Goal: Find specific page/section: Find specific page/section

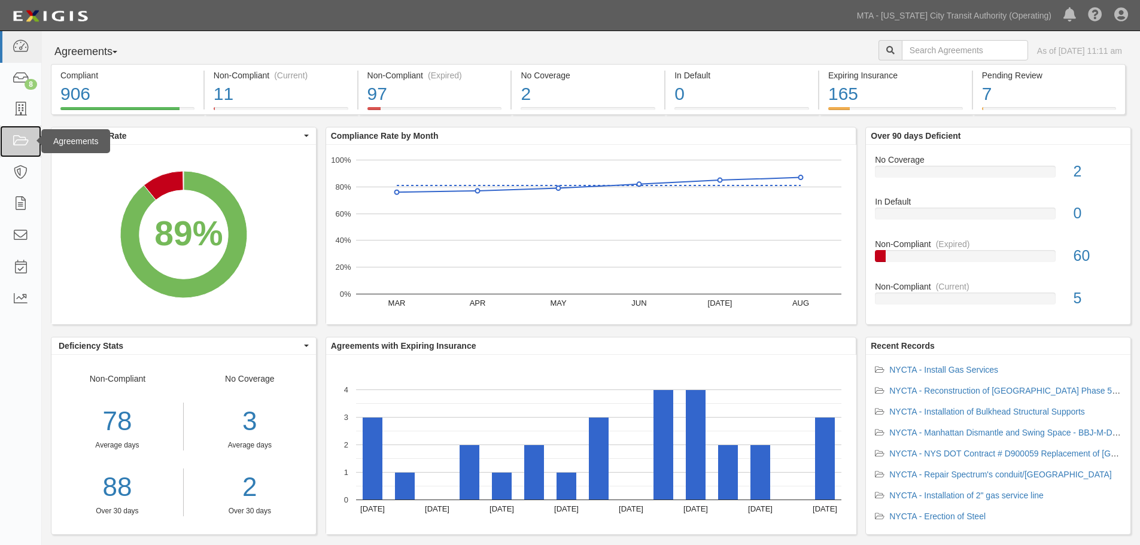
click at [8, 156] on link at bounding box center [20, 142] width 41 height 32
click at [30, 129] on link at bounding box center [20, 142] width 41 height 32
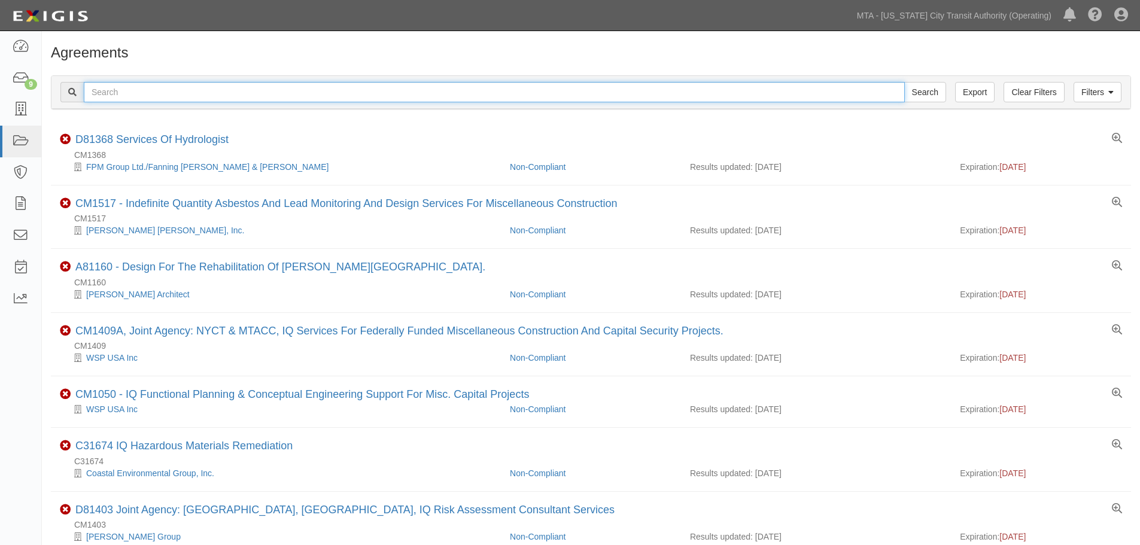
drag, startPoint x: 227, startPoint y: 89, endPoint x: 227, endPoint y: 80, distance: 9.6
click at [227, 89] on input "text" at bounding box center [494, 92] width 821 height 20
paste input "71379"
type input "71379"
click at [904, 82] on input "Search" at bounding box center [925, 92] width 42 height 20
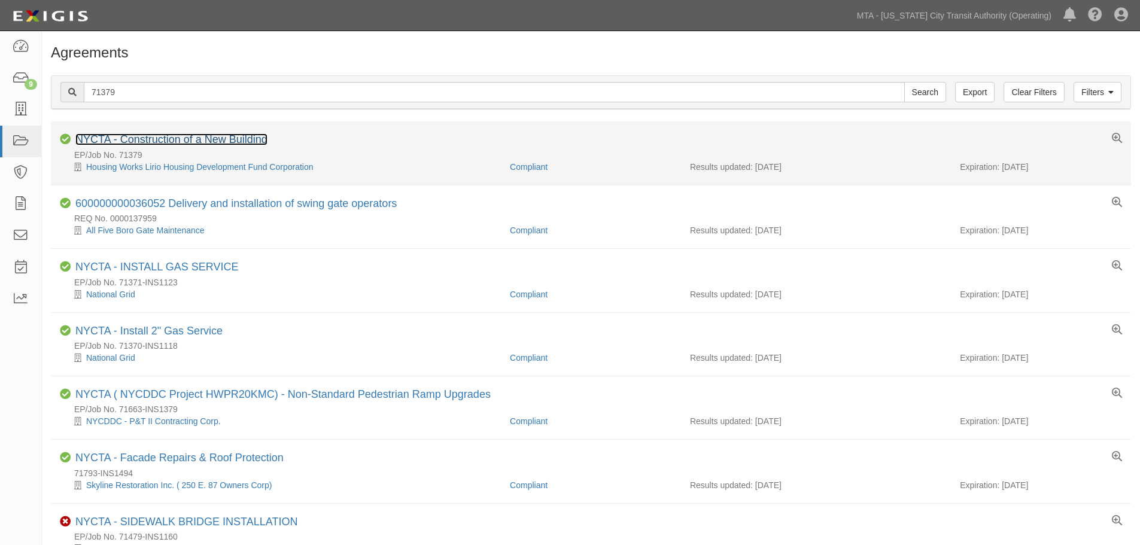
click at [220, 136] on link "NYCTA - Construction of a New Building" at bounding box center [171, 139] width 192 height 12
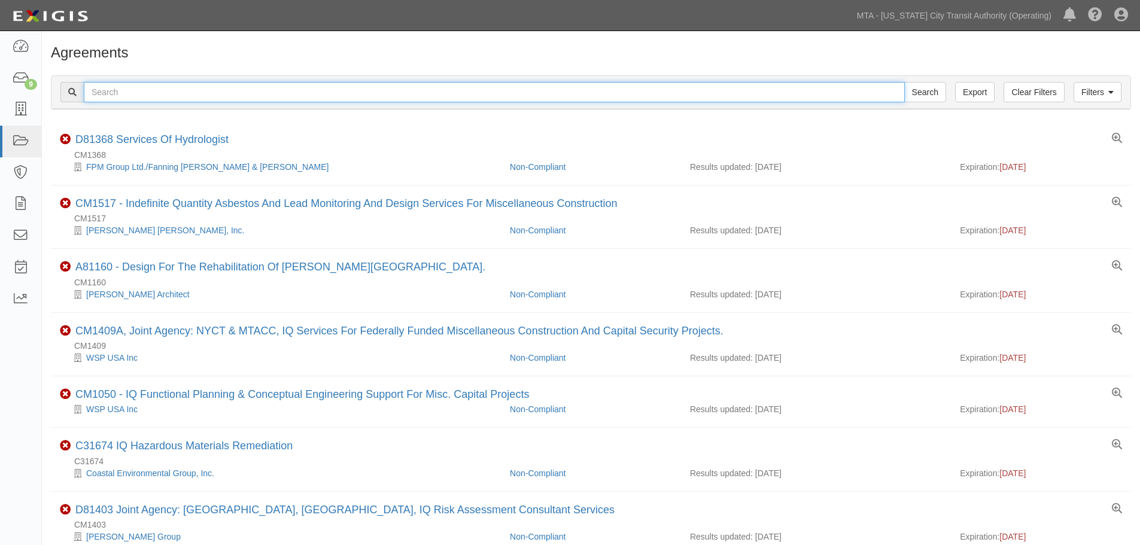
click at [154, 93] on input "text" at bounding box center [494, 92] width 821 height 20
paste input "71229"
click at [114, 94] on input "71229" at bounding box center [494, 92] width 821 height 20
type input "71229"
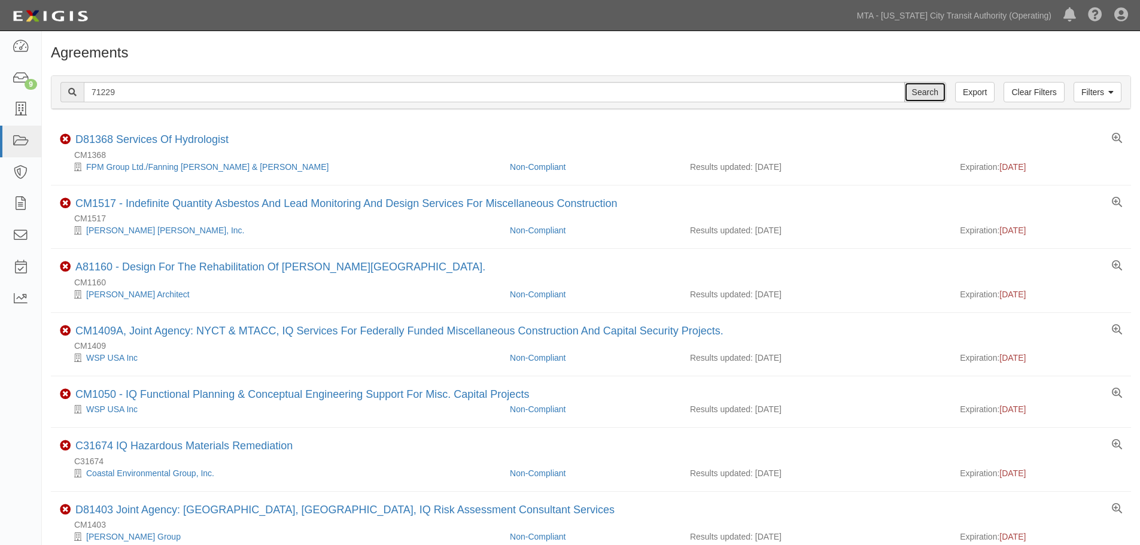
click at [923, 92] on input "Search" at bounding box center [925, 92] width 42 height 20
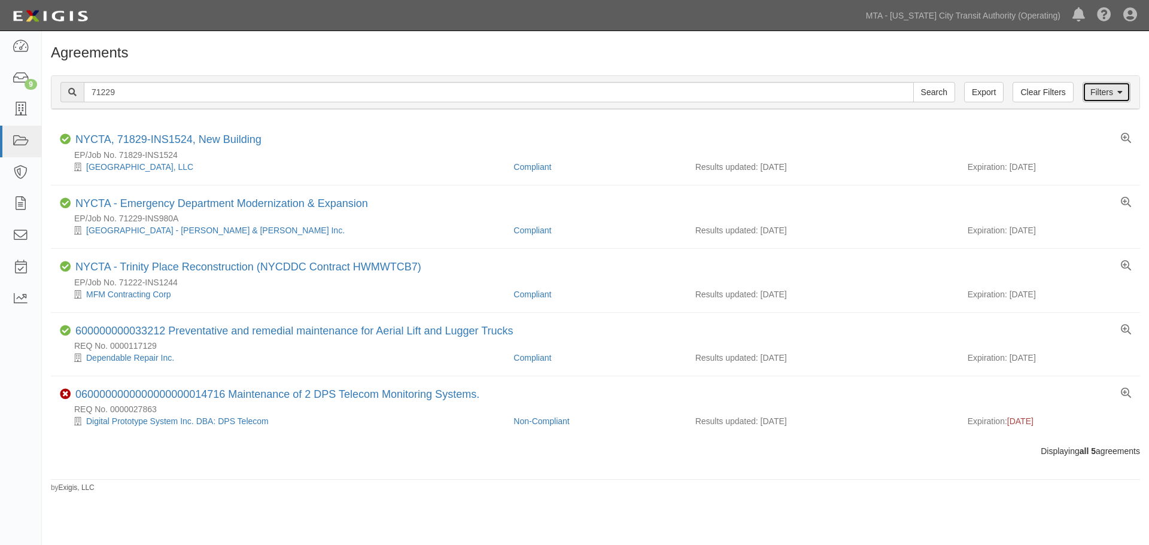
click at [1095, 93] on link "Filters" at bounding box center [1106, 92] width 48 height 20
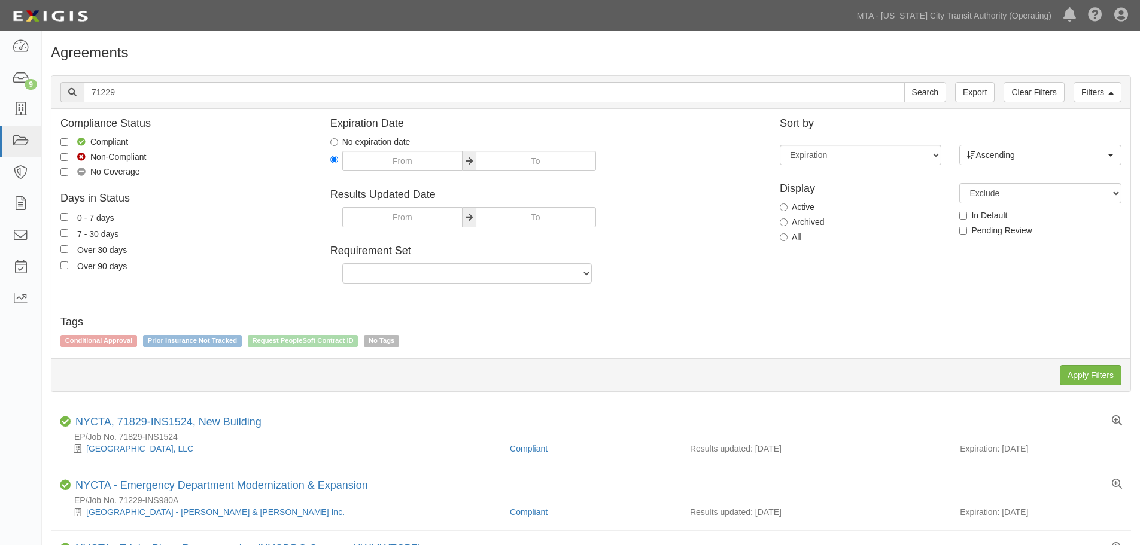
click at [800, 226] on label "Archived" at bounding box center [802, 222] width 44 height 12
click at [787, 226] on input "Archived" at bounding box center [784, 222] width 8 height 8
radio input "true"
click at [1079, 373] on input "Apply Filters" at bounding box center [1091, 375] width 62 height 20
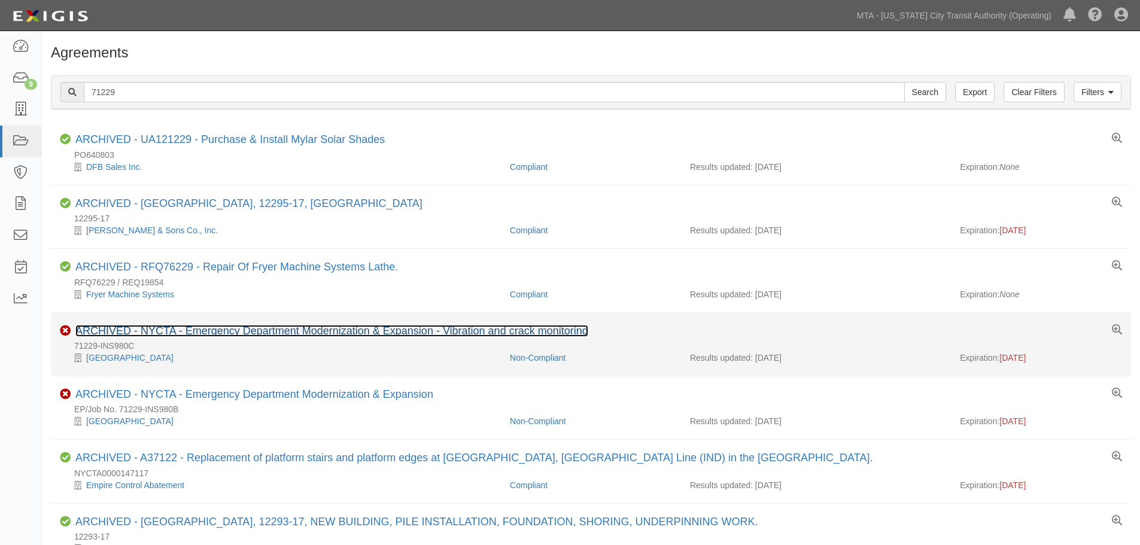
click at [326, 330] on link "ARCHIVED - NYCTA - Emergency Department Modernization & Expansion - Vibration a…" at bounding box center [331, 331] width 513 height 12
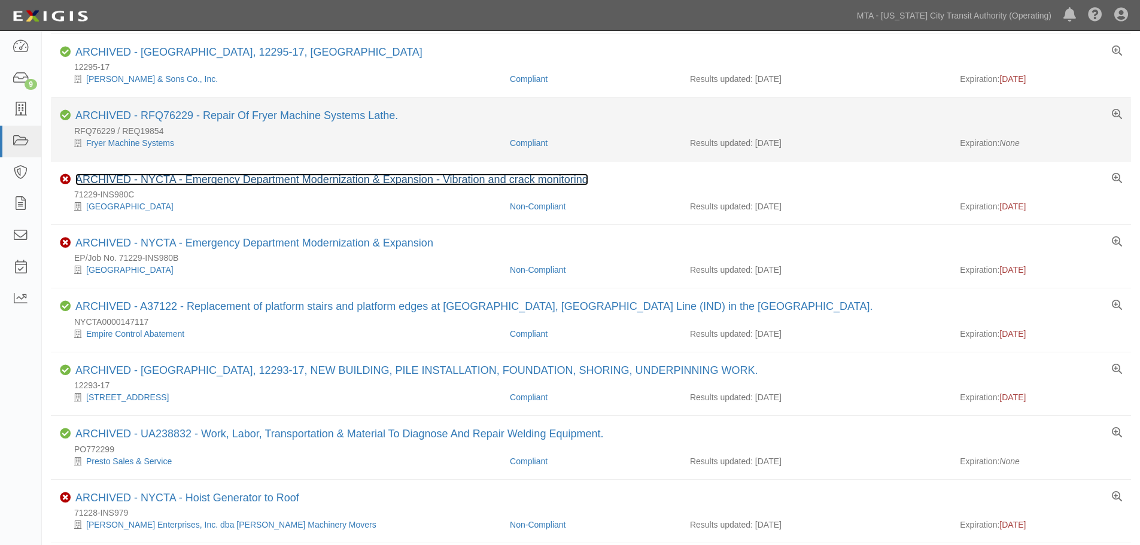
scroll to position [120, 0]
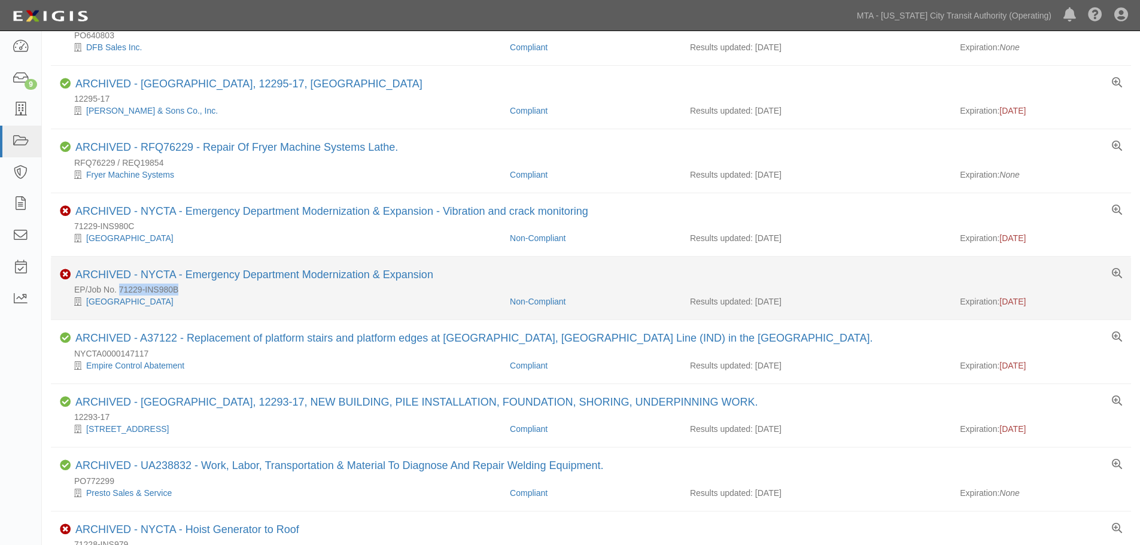
drag, startPoint x: 181, startPoint y: 288, endPoint x: 120, endPoint y: 292, distance: 61.7
click at [120, 292] on div "EP/Job No. 71229-INS980B" at bounding box center [595, 290] width 1071 height 12
copy div "71229-INS980B"
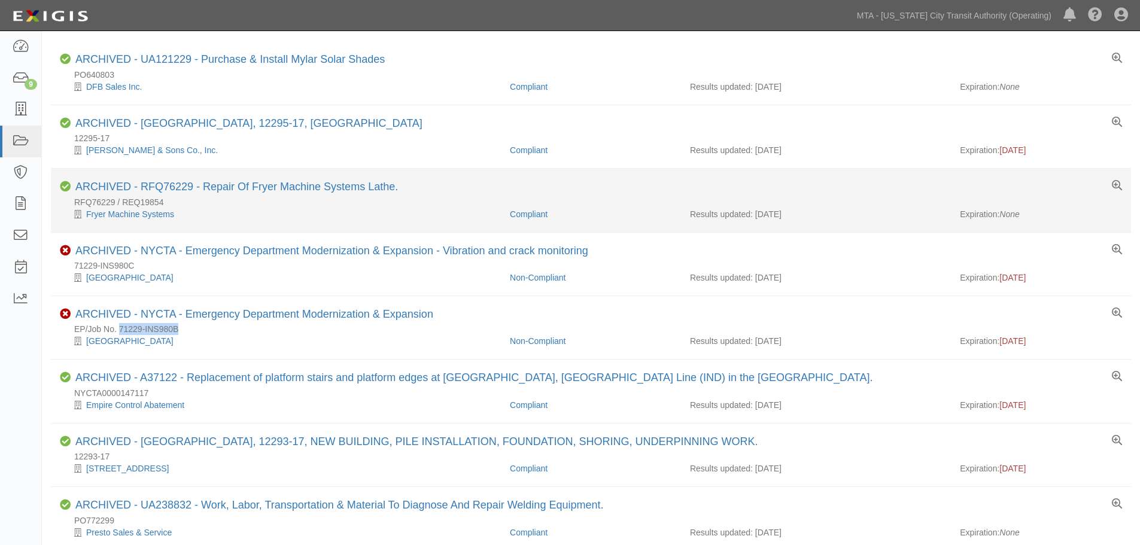
scroll to position [0, 0]
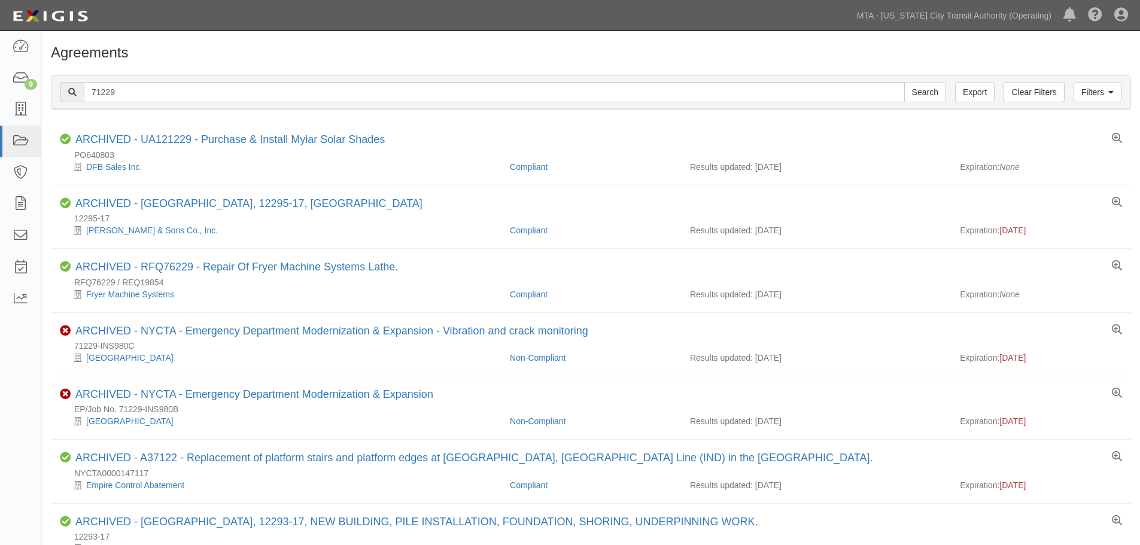
click at [1110, 81] on div "Filters Clear Filters Export 71229 Search Filters" at bounding box center [590, 92] width 1079 height 33
click at [1093, 91] on link "Filters" at bounding box center [1097, 92] width 48 height 20
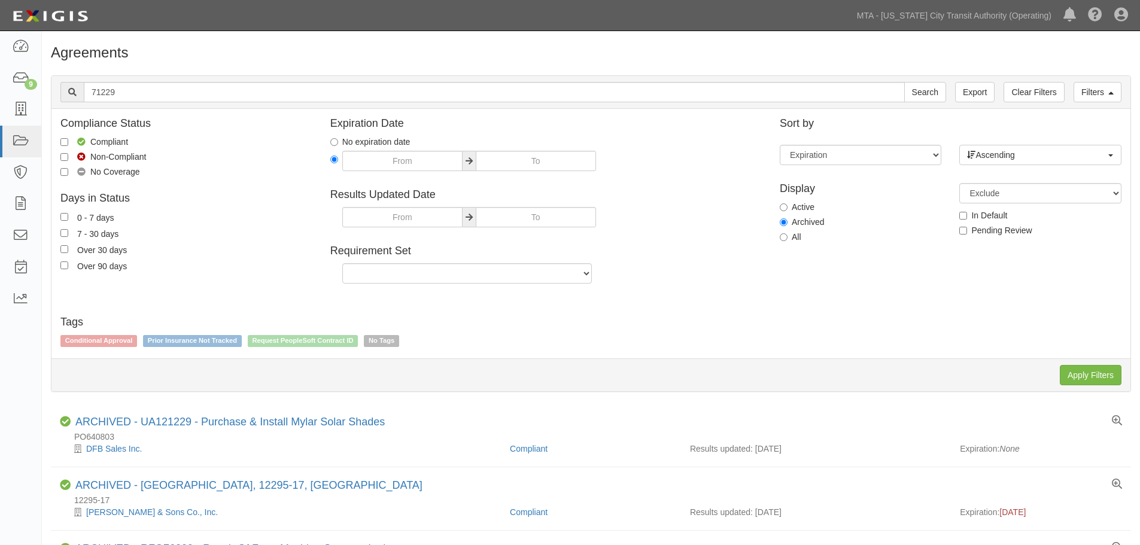
click at [795, 237] on label "All" at bounding box center [791, 237] width 22 height 12
click at [787, 237] on input "All" at bounding box center [784, 237] width 8 height 8
radio input "true"
click at [1076, 363] on div "Apply Filters Clear Filters" at bounding box center [590, 374] width 1079 height 33
click at [1074, 373] on input "Apply Filters" at bounding box center [1091, 375] width 62 height 20
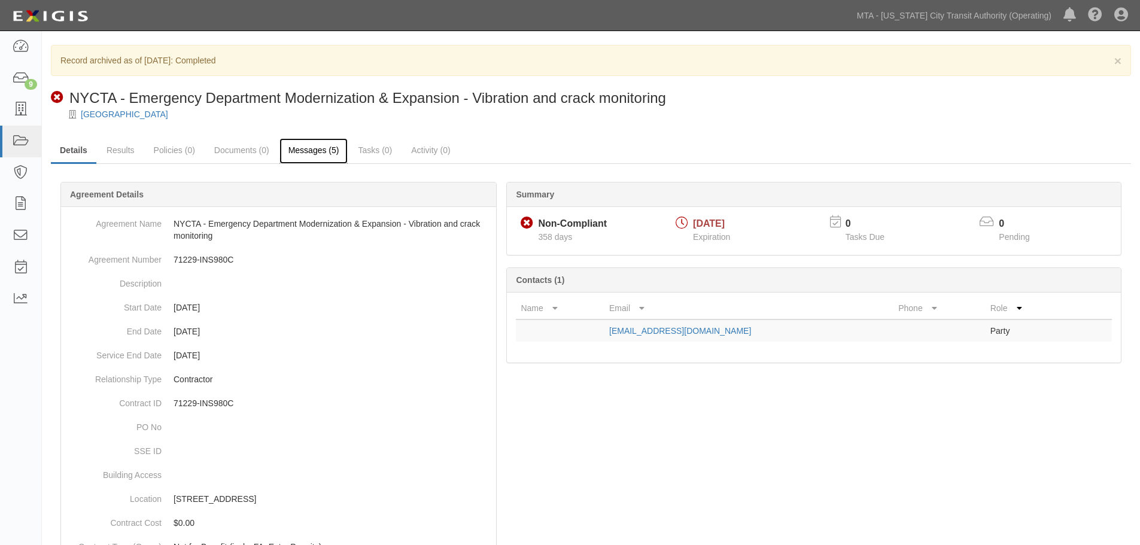
click at [318, 156] on link "Messages (5)" at bounding box center [313, 151] width 69 height 26
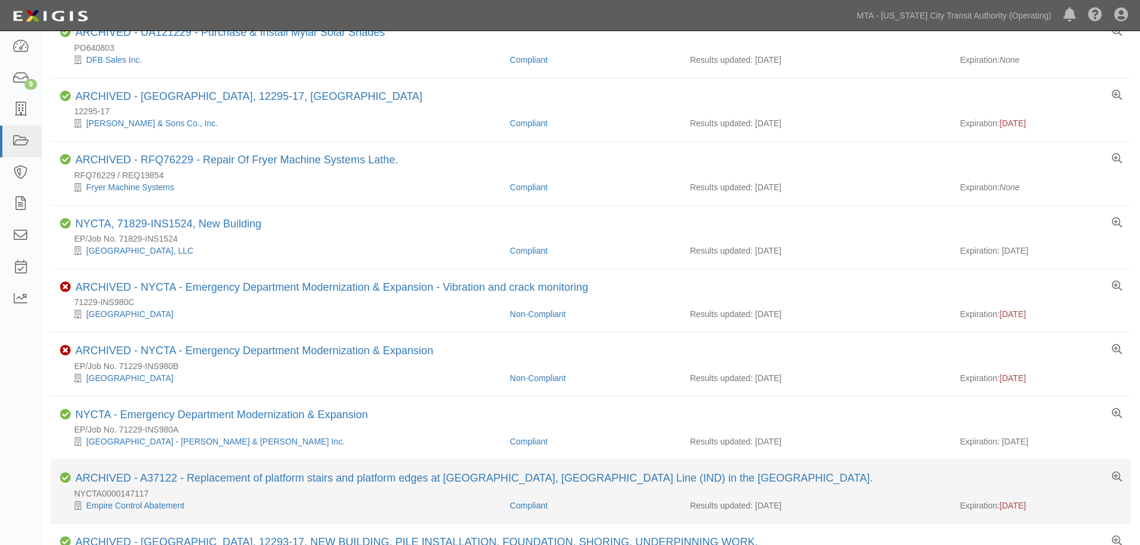
scroll to position [179, 0]
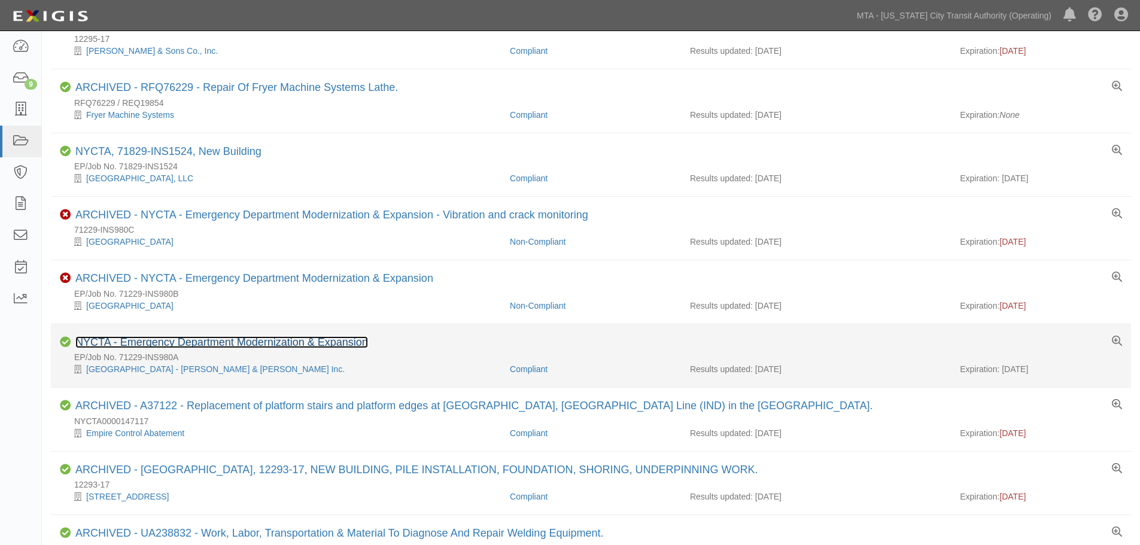
click at [329, 344] on link "NYCTA - Emergency Department Modernization & Expansion" at bounding box center [221, 342] width 293 height 12
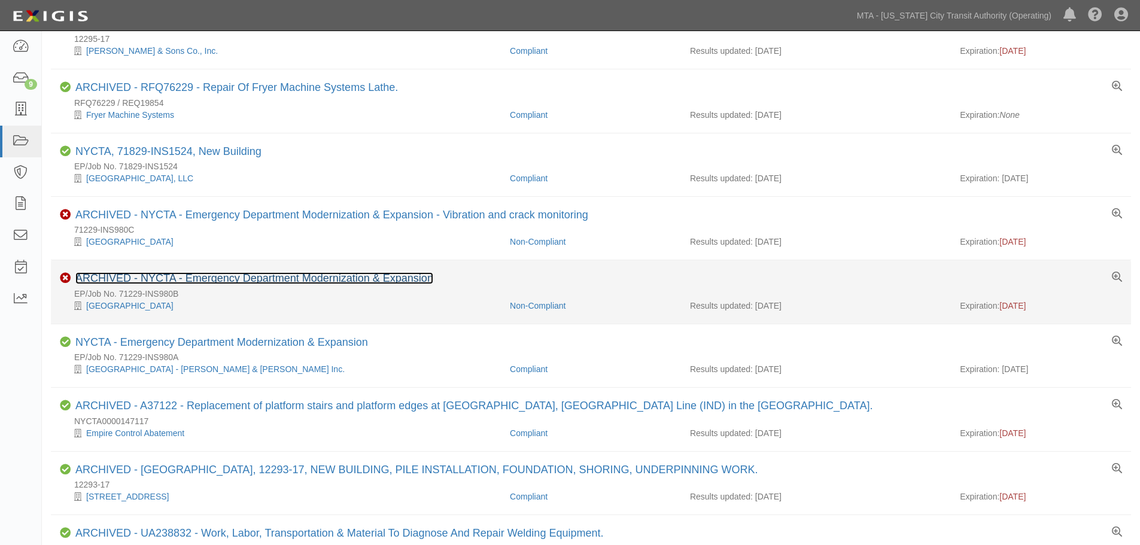
click at [340, 279] on link "ARCHIVED - NYCTA - Emergency Department Modernization & Expansion" at bounding box center [254, 278] width 358 height 12
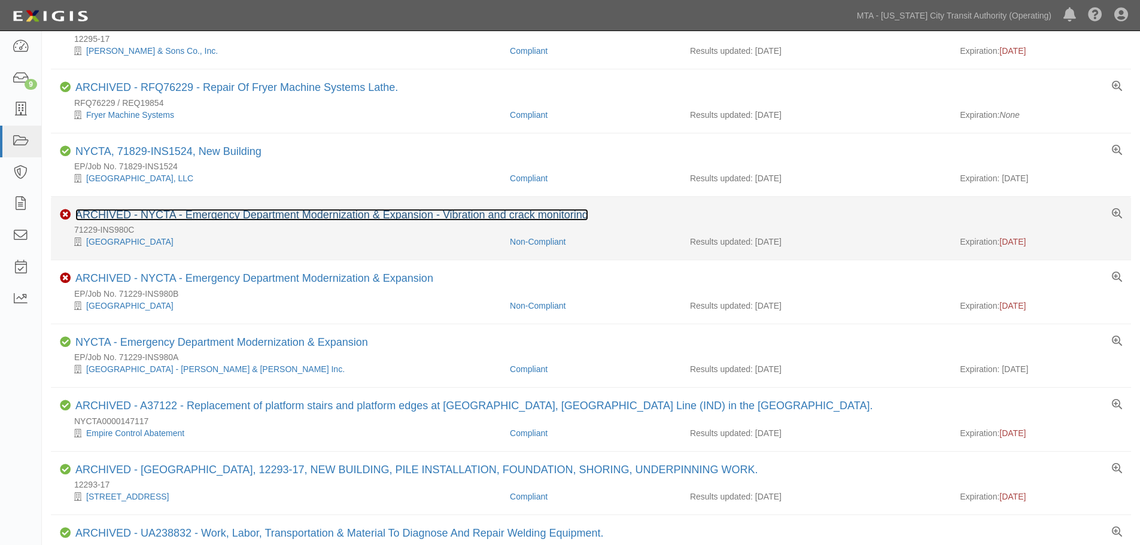
click at [370, 210] on link "ARCHIVED - NYCTA - Emergency Department Modernization & Expansion - Vibration a…" at bounding box center [331, 215] width 513 height 12
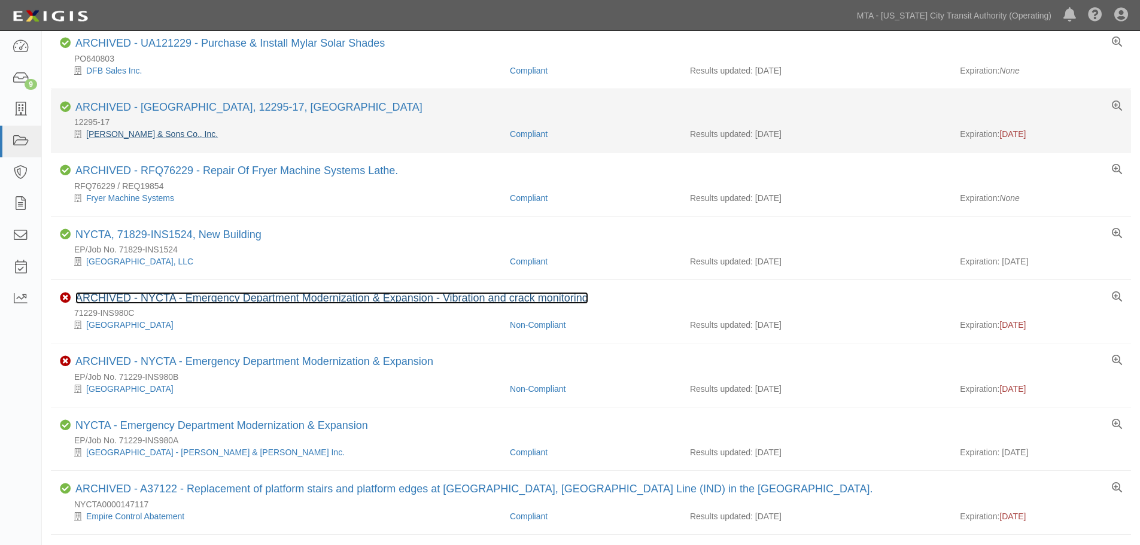
scroll to position [0, 0]
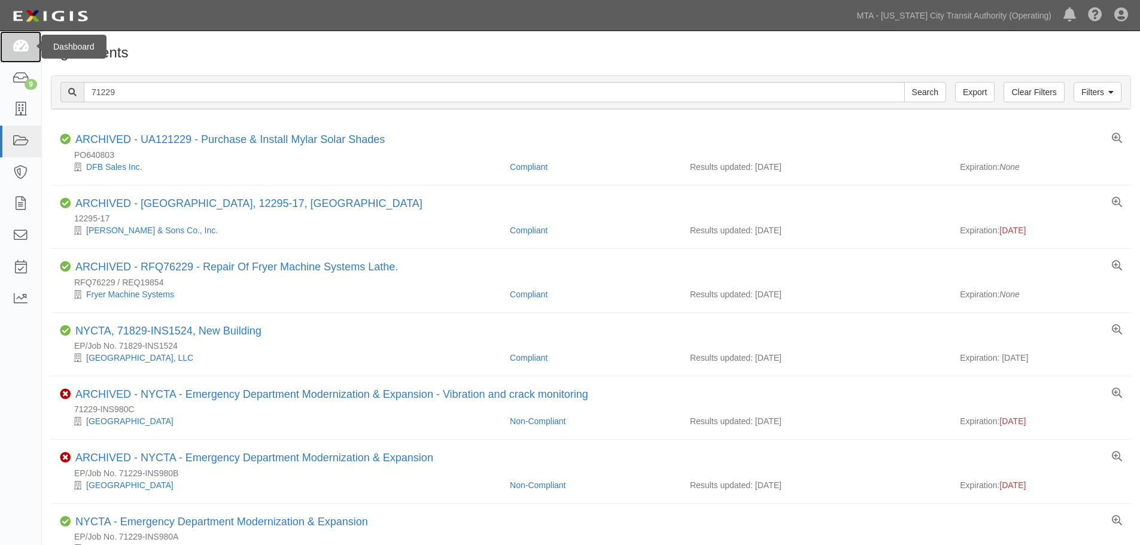
click at [10, 46] on link at bounding box center [20, 47] width 41 height 32
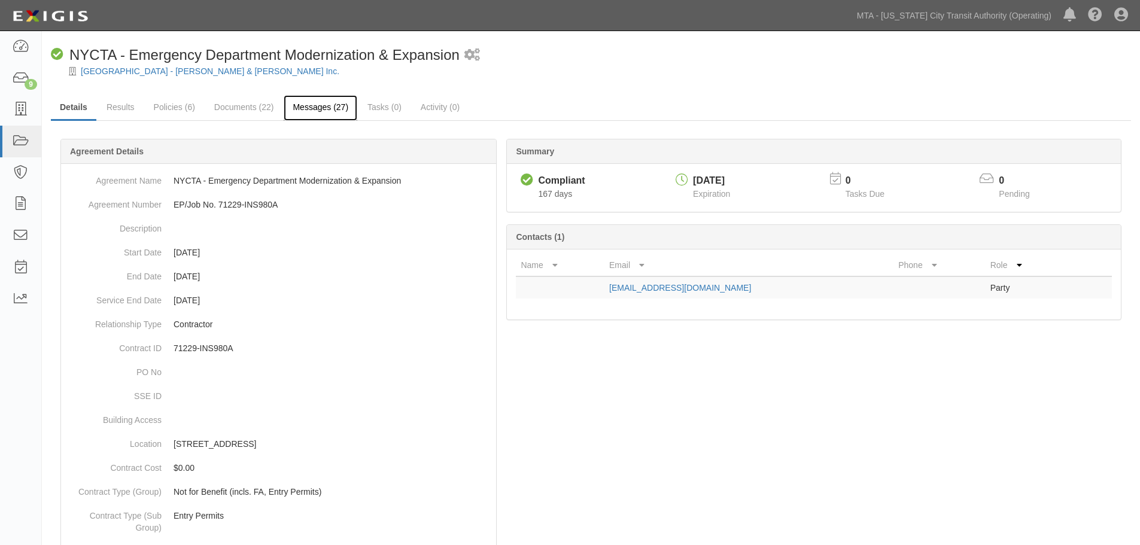
click at [325, 98] on link "Messages (27)" at bounding box center [321, 108] width 74 height 26
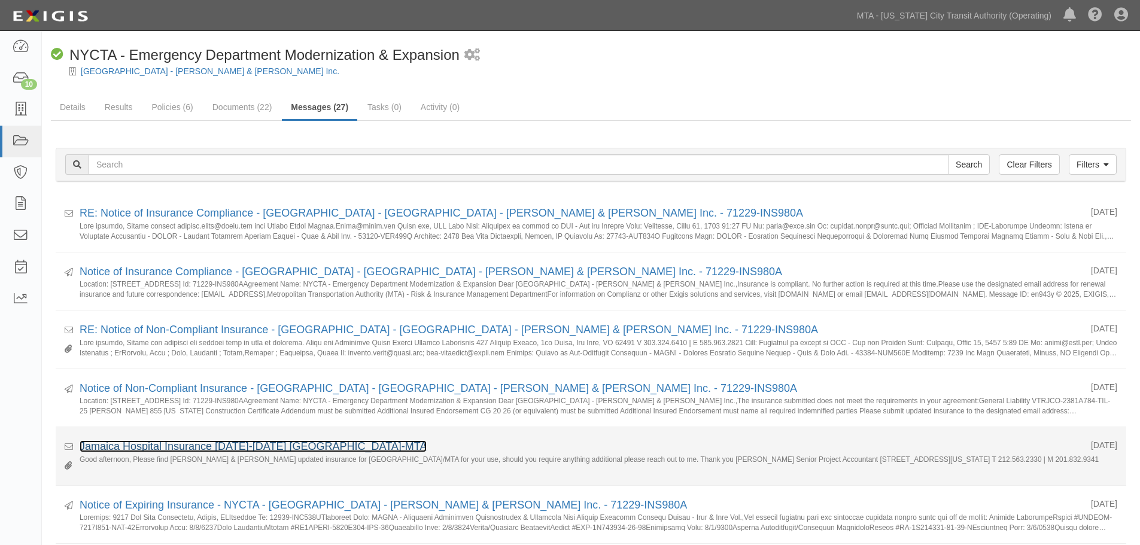
click at [197, 446] on link "Jamaica Hospital Insurance [DATE]-[DATE] [GEOGRAPHIC_DATA]-MTA" at bounding box center [253, 446] width 347 height 12
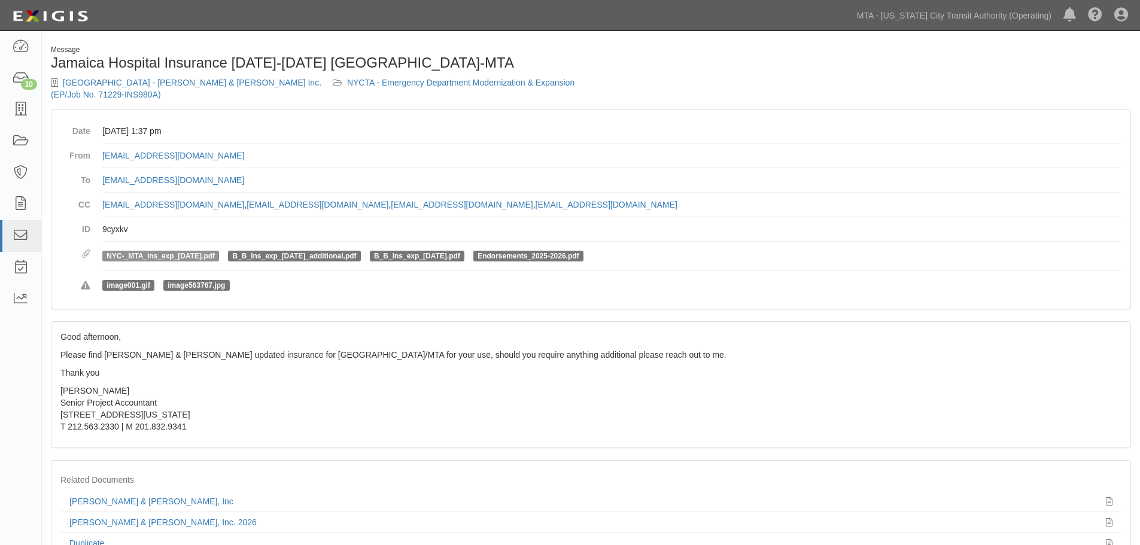
click at [153, 261] on span "NYC-_MTA_ins_exp_[DATE].pdf" at bounding box center [160, 256] width 117 height 11
click at [166, 258] on link "NYC-_MTA_ins_exp_[DATE].pdf" at bounding box center [160, 256] width 108 height 8
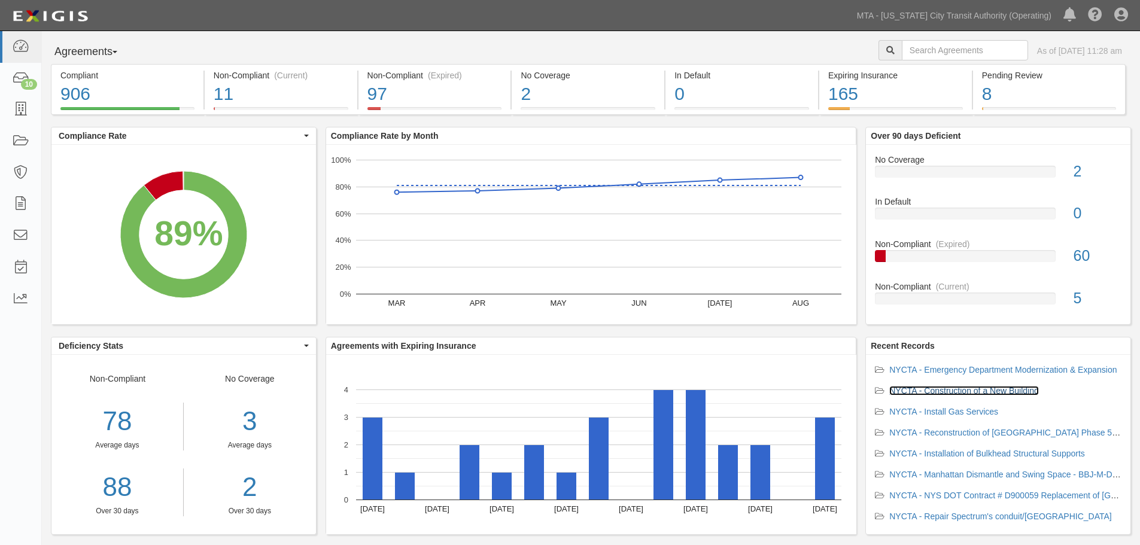
click at [943, 392] on link "NYCTA - Construction of a New Building" at bounding box center [964, 391] width 150 height 10
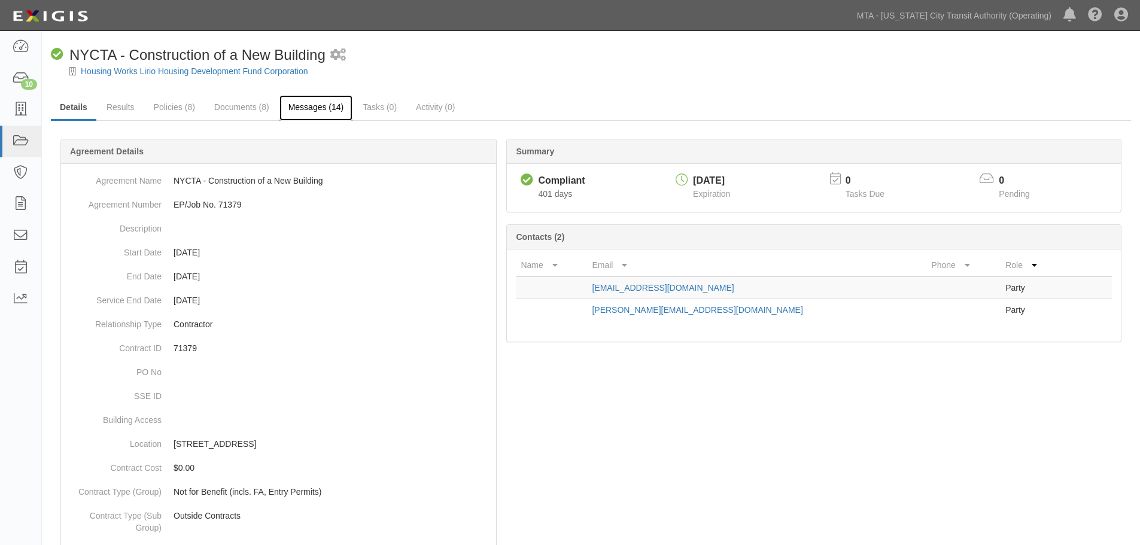
click at [300, 114] on link "Messages (14)" at bounding box center [316, 108] width 74 height 26
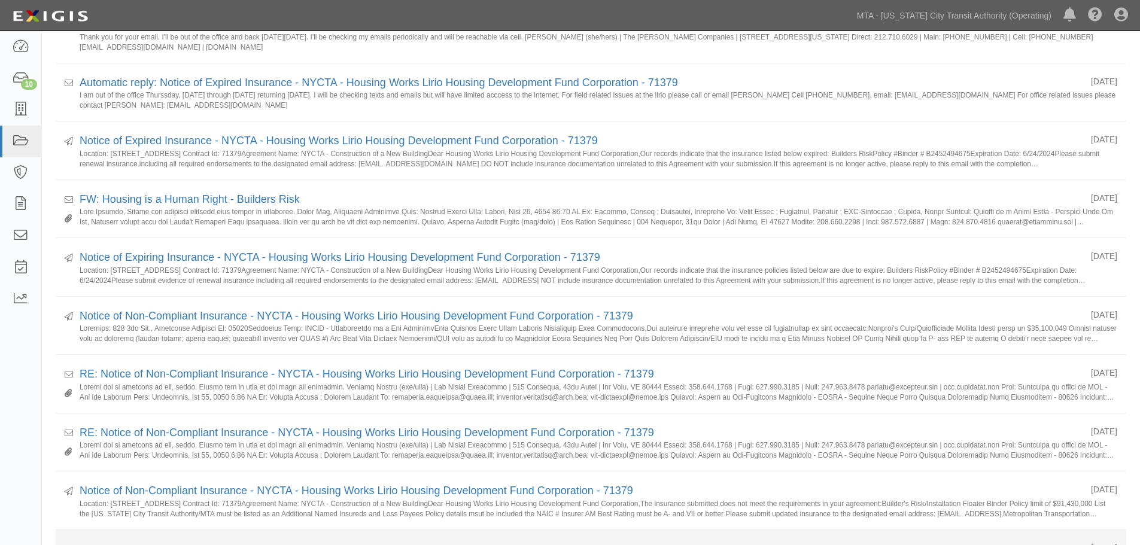
scroll to position [537, 0]
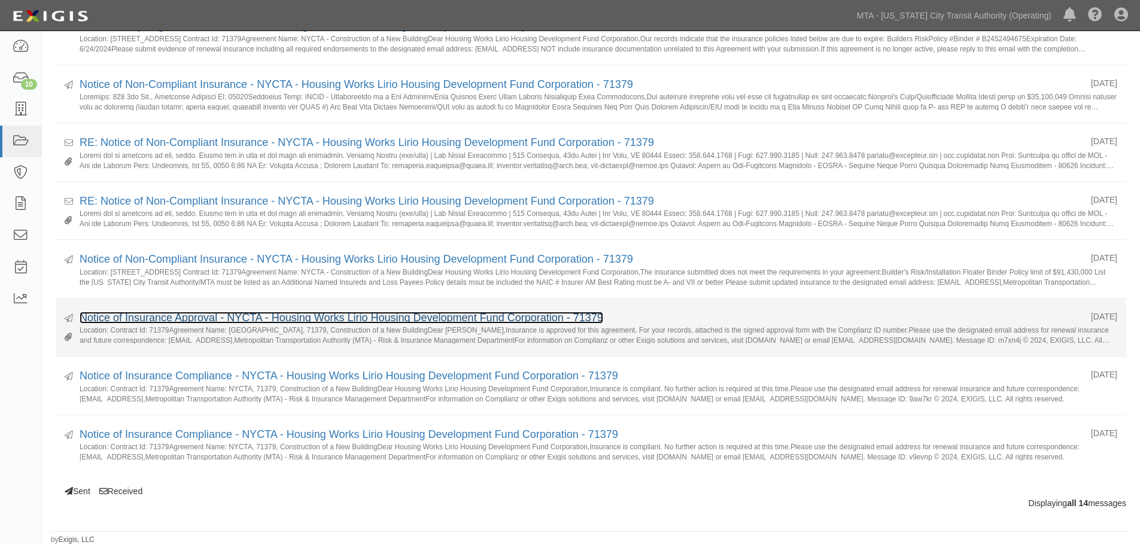
click at [196, 318] on link "Notice of Insurance Approval - NYCTA - Housing Works Lirio Housing Development …" at bounding box center [341, 318] width 523 height 12
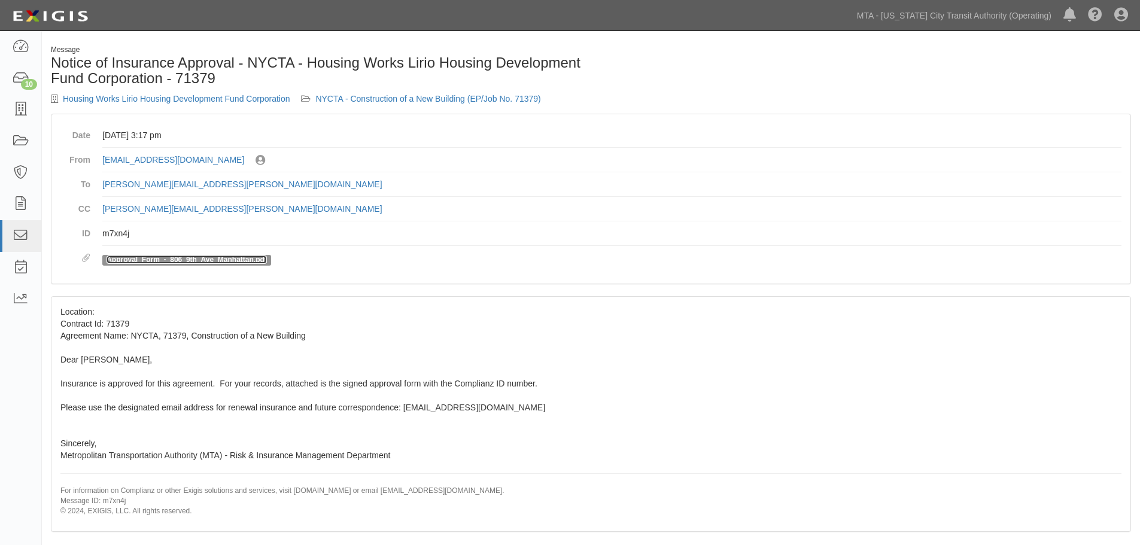
click at [177, 261] on link "Approval_Form_-_806_9th_Ave_Manhattan.pdf" at bounding box center [186, 259] width 160 height 8
click at [28, 142] on icon at bounding box center [20, 142] width 17 height 14
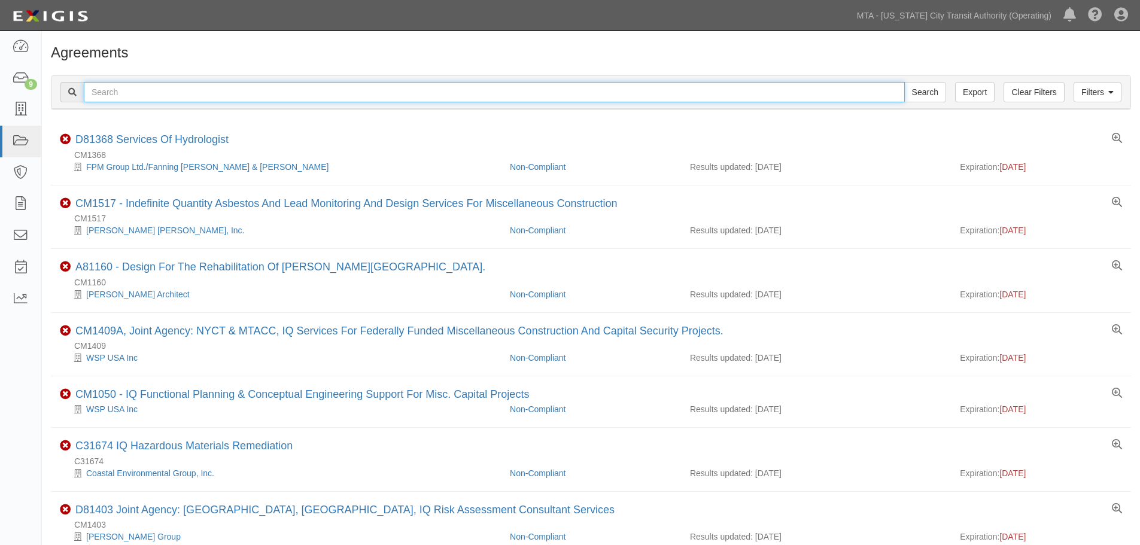
drag, startPoint x: 0, startPoint y: 0, endPoint x: 251, endPoint y: 95, distance: 268.7
click at [251, 95] on input "text" at bounding box center [494, 92] width 821 height 20
paste input "71229"
type input "71229"
click at [904, 82] on input "Search" at bounding box center [925, 92] width 42 height 20
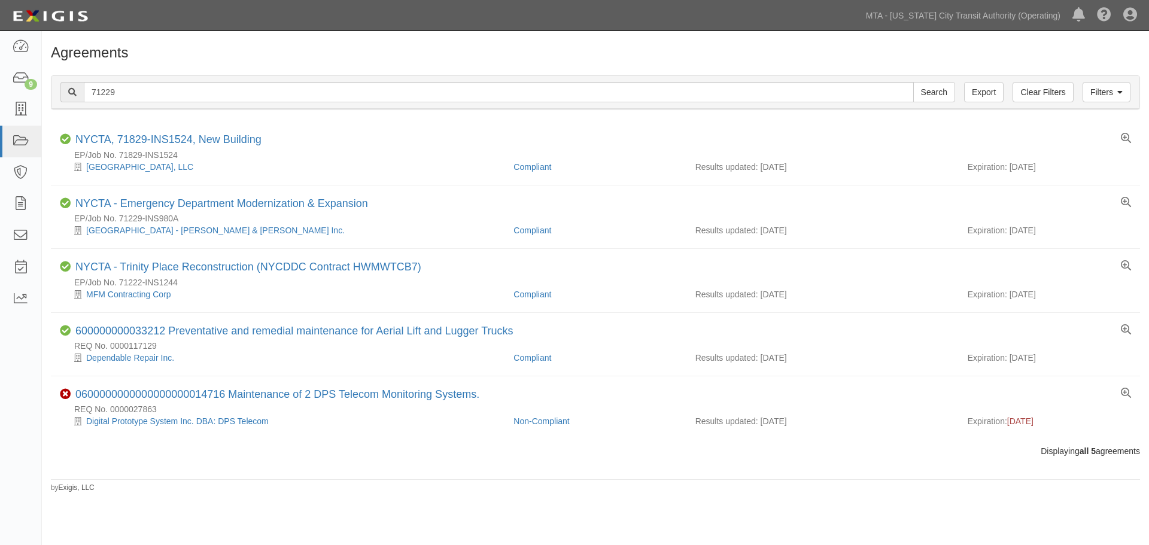
click at [180, 104] on div "Filters Clear Filters Export 71229 Search Filters" at bounding box center [595, 92] width 1088 height 33
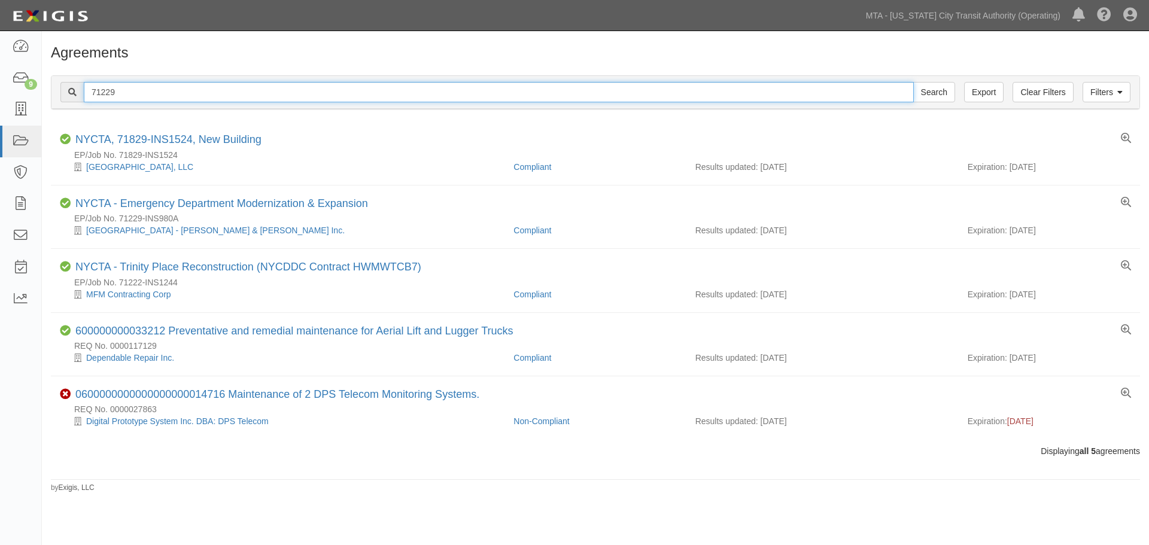
click at [166, 95] on input "71229" at bounding box center [499, 92] width 830 height 20
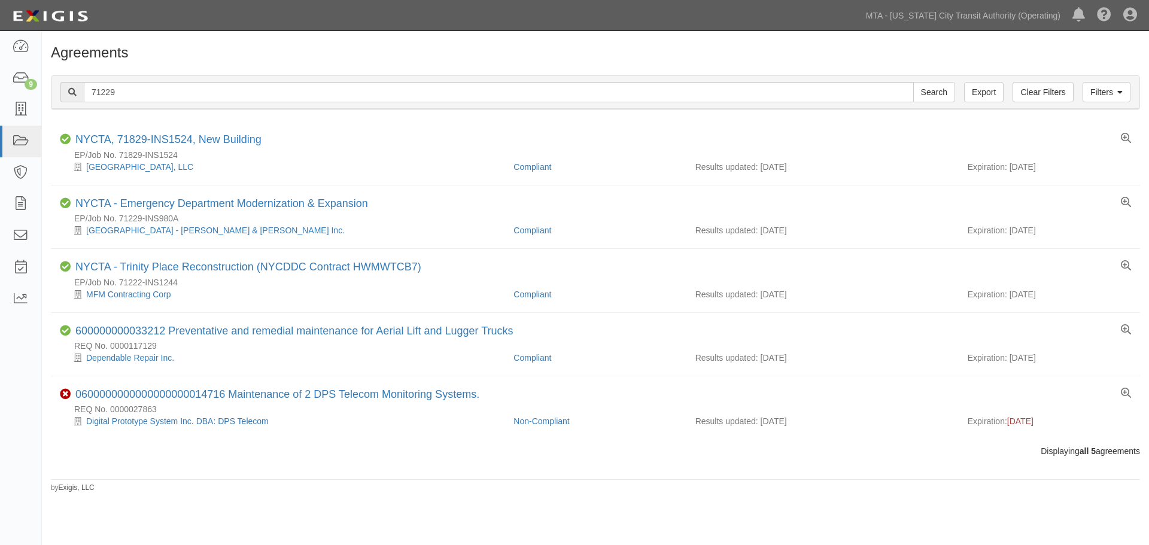
click at [367, 57] on h1 "Agreements" at bounding box center [595, 53] width 1089 height 16
